Goal: Find specific page/section: Find specific page/section

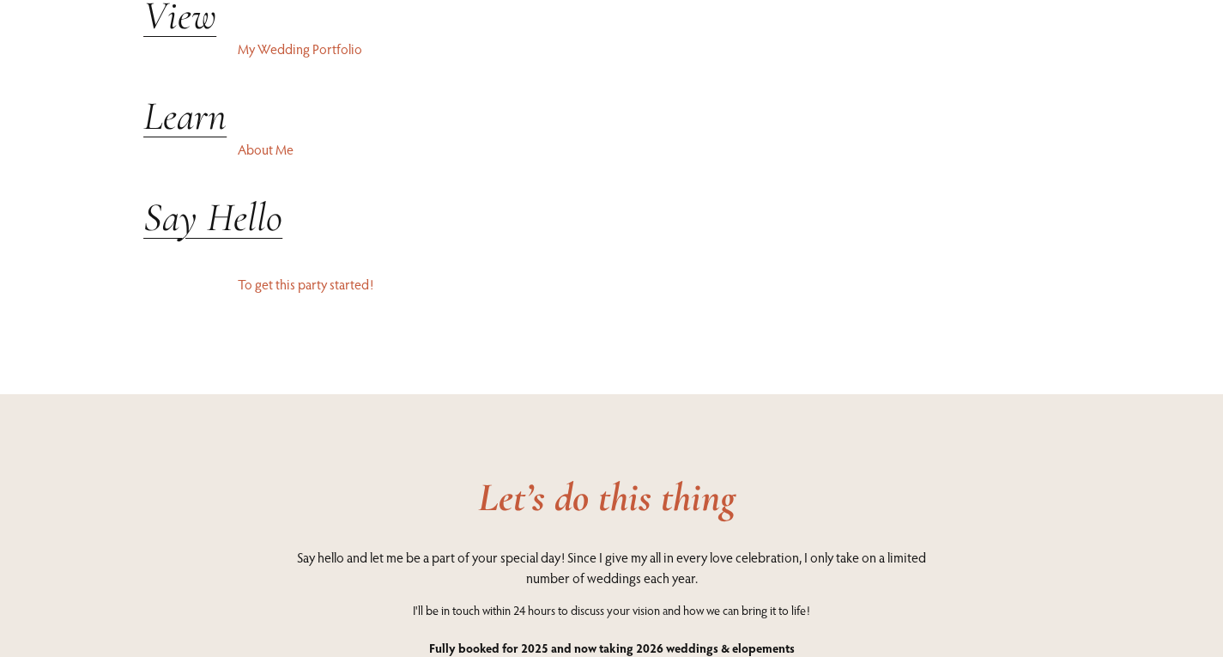
scroll to position [4148, 0]
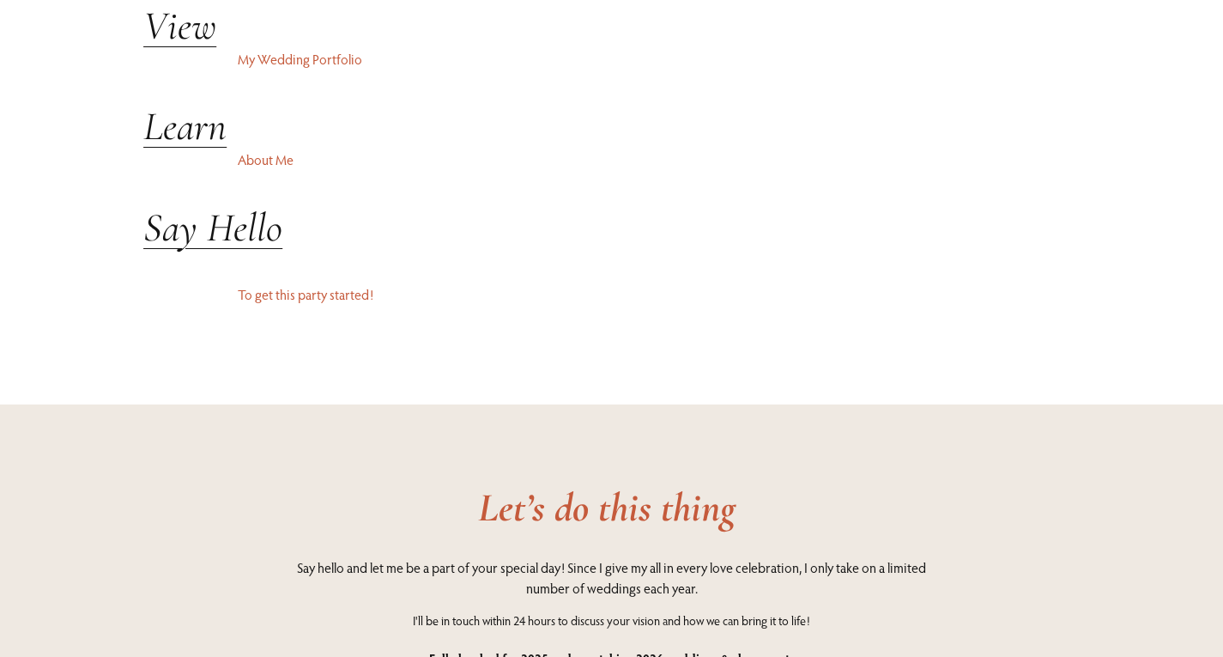
click at [268, 170] on p "About Me" at bounding box center [422, 159] width 369 height 21
click at [174, 150] on em "Learn" at bounding box center [184, 126] width 83 height 48
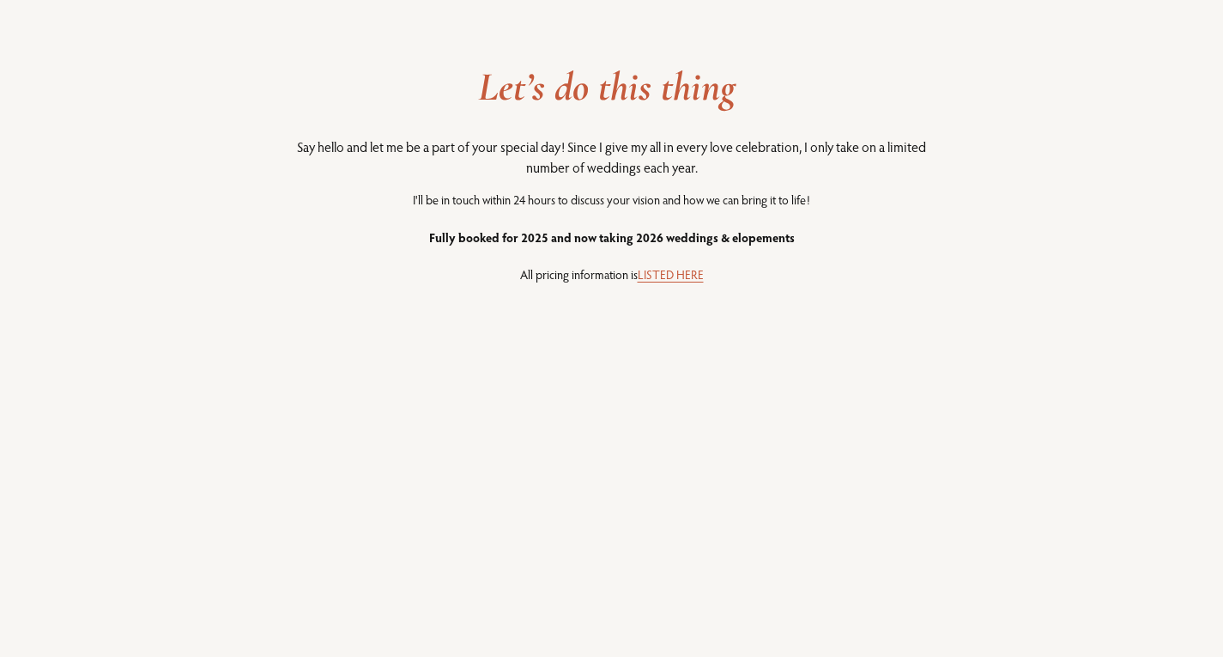
scroll to position [2120, 0]
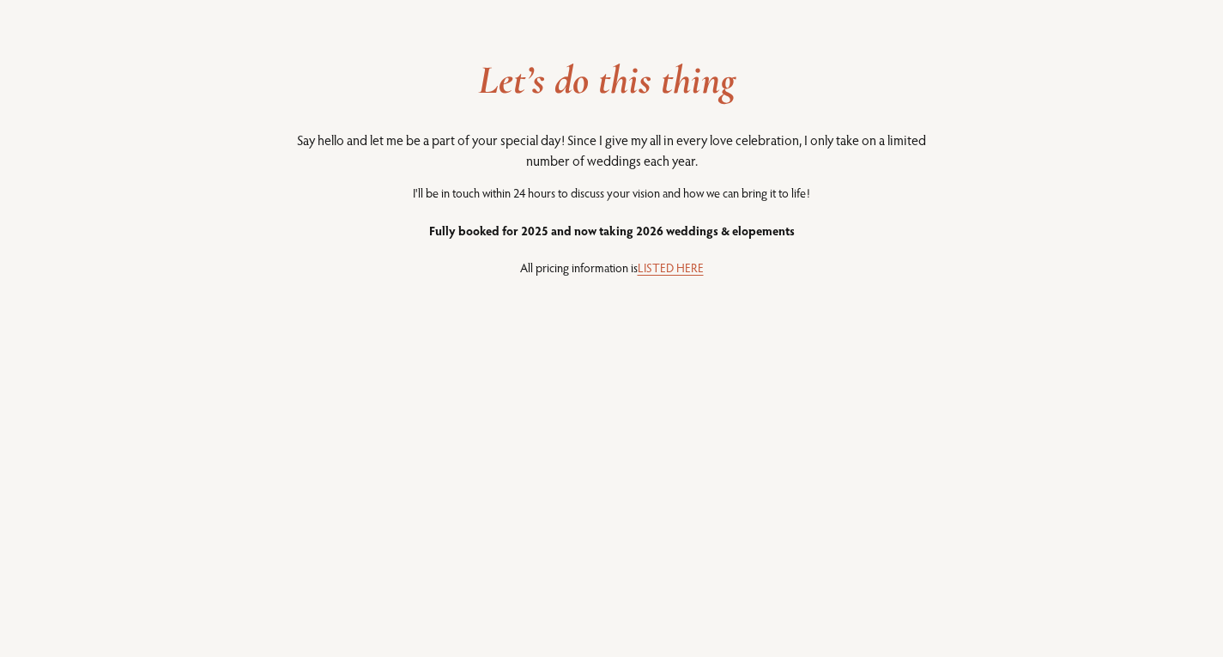
click at [676, 276] on link "LISTED HERE" at bounding box center [671, 267] width 66 height 15
